Goal: Share content

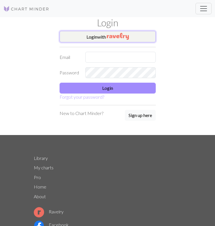
click at [104, 42] on button "Login with" at bounding box center [107, 36] width 96 height 11
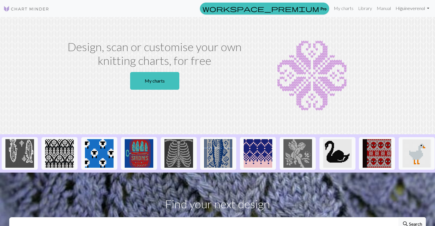
click at [403, 10] on link "Hi guineverenol" at bounding box center [412, 8] width 38 height 11
click at [344, 10] on link "My charts" at bounding box center [343, 8] width 24 height 11
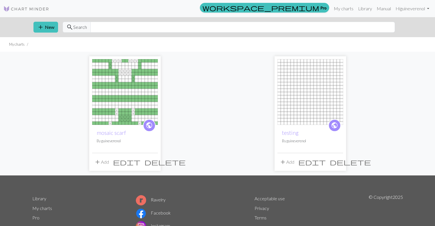
drag, startPoint x: 129, startPoint y: 135, endPoint x: 107, endPoint y: 161, distance: 34.2
click at [107, 161] on button "add Add" at bounding box center [101, 162] width 19 height 11
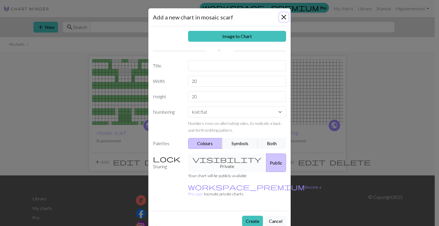
click at [282, 18] on button "Close" at bounding box center [283, 17] width 9 height 9
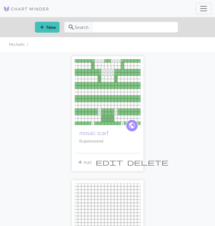
click at [91, 135] on link "mosaic scarf" at bounding box center [93, 132] width 29 height 7
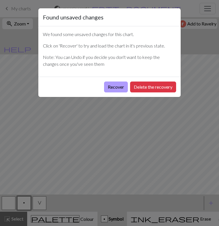
click at [117, 88] on button "Recover" at bounding box center [116, 86] width 24 height 11
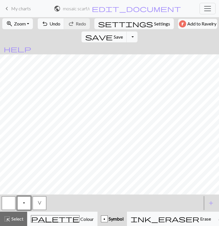
click at [187, 21] on span "Add to Ravelry" at bounding box center [201, 23] width 29 height 7
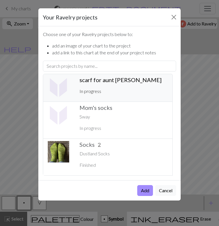
click at [104, 88] on p "In progress" at bounding box center [123, 91] width 88 height 7
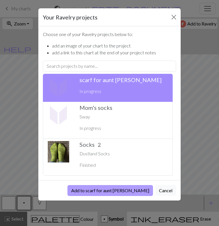
click at [125, 192] on button "Add to scarf for aunt [PERSON_NAME]" at bounding box center [109, 190] width 85 height 11
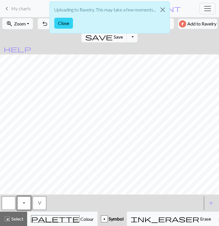
click at [65, 19] on button "Close" at bounding box center [63, 23] width 19 height 11
